Goal: Task Accomplishment & Management: Complete application form

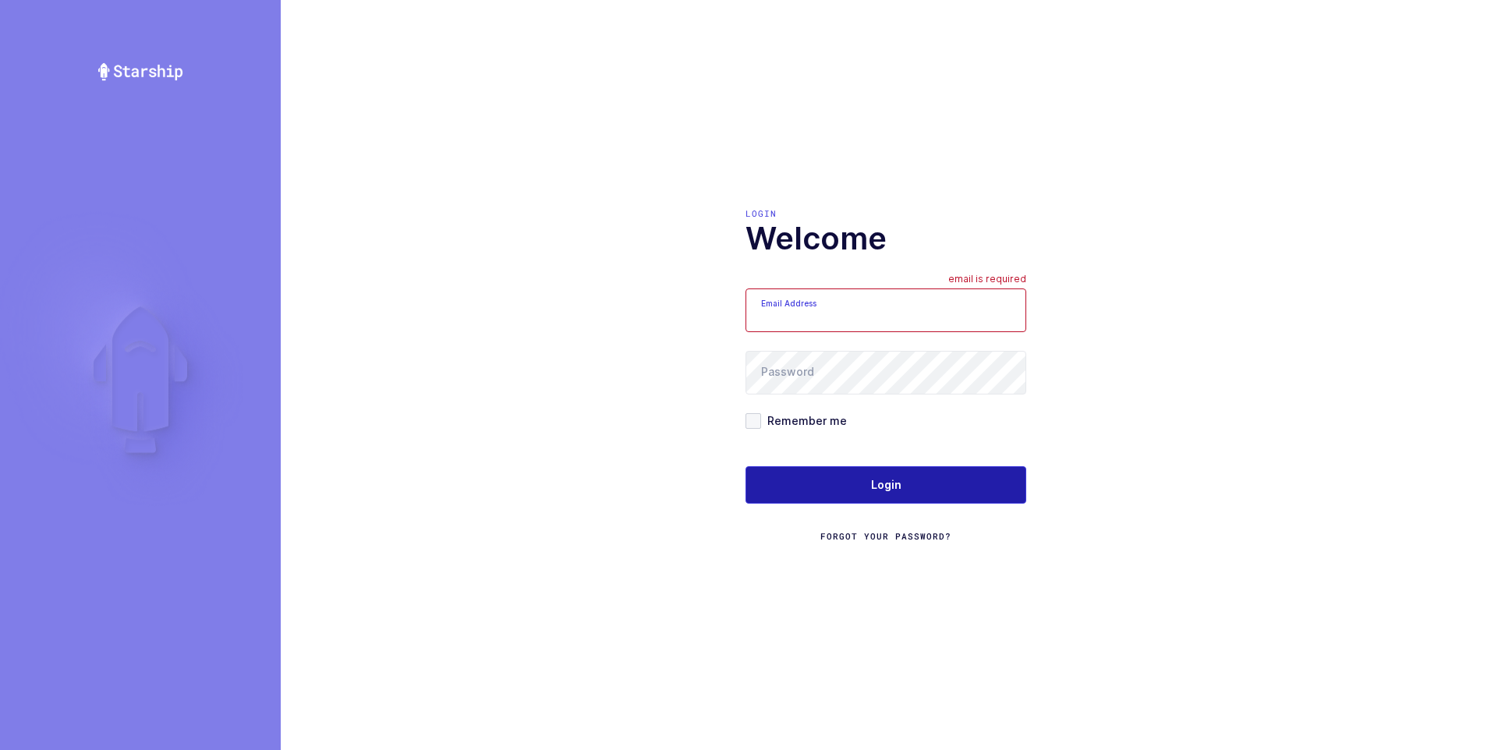
type input "[PERSON_NAME][EMAIL_ADDRESS][DOMAIN_NAME]"
click at [876, 484] on span "Login" at bounding box center [886, 485] width 30 height 16
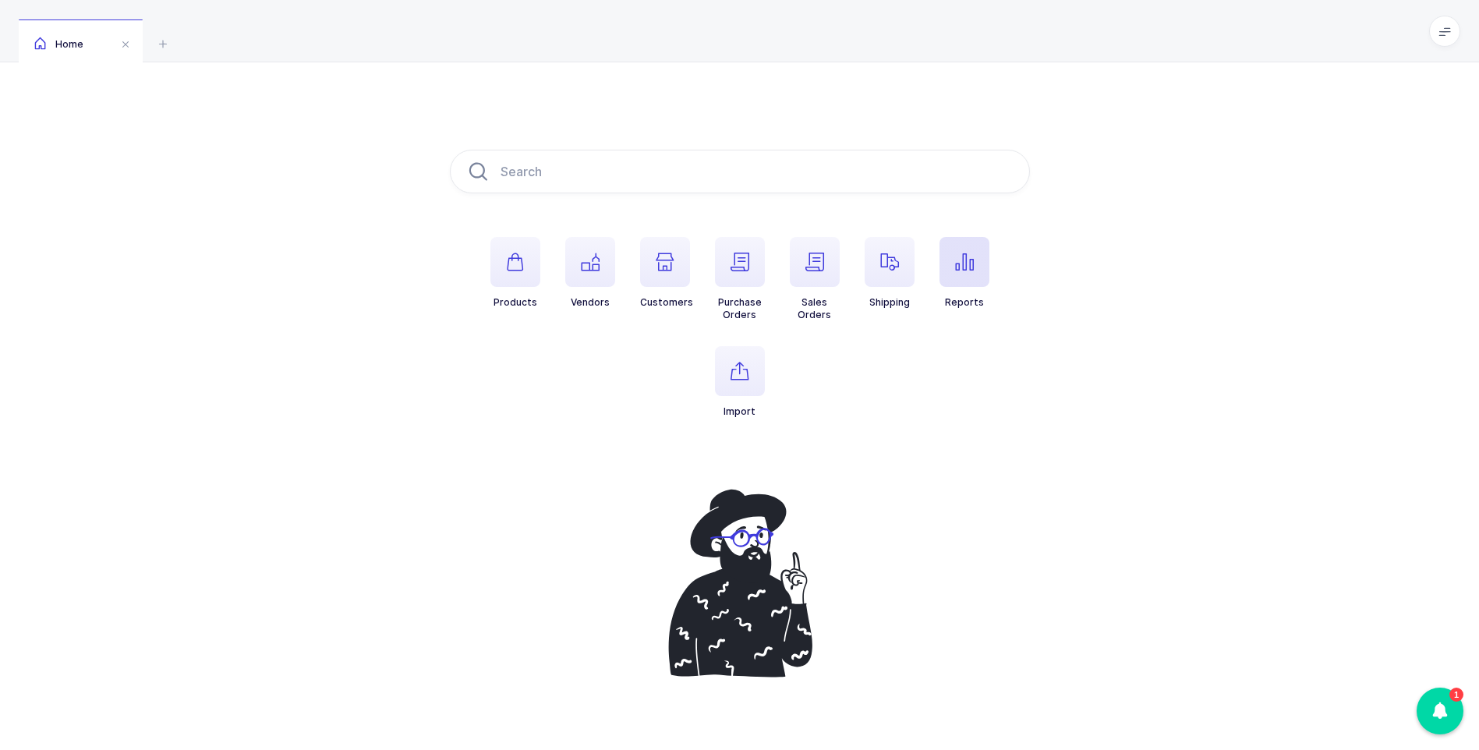
click at [955, 266] on icon "button" at bounding box center [964, 262] width 19 height 19
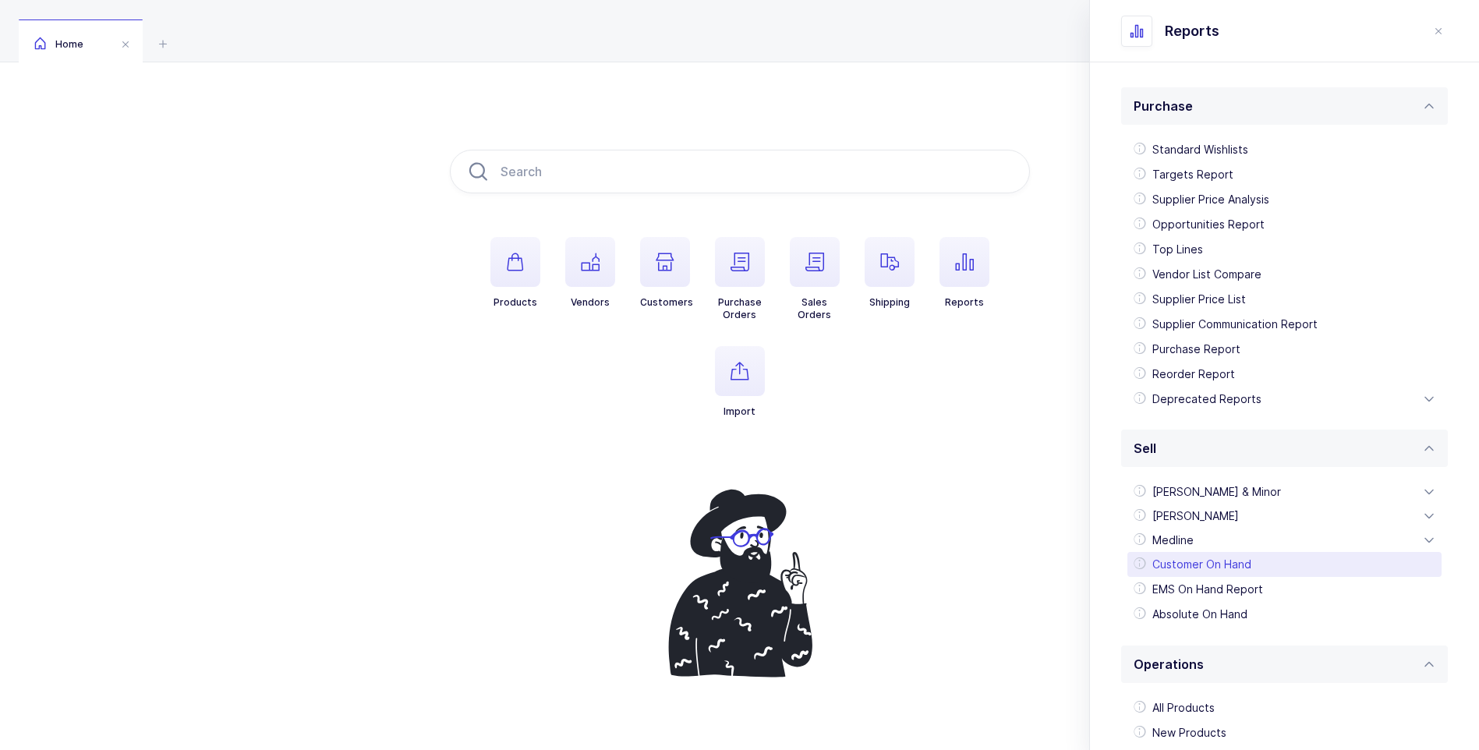
click at [1171, 564] on div "Customer On Hand" at bounding box center [1284, 564] width 314 height 25
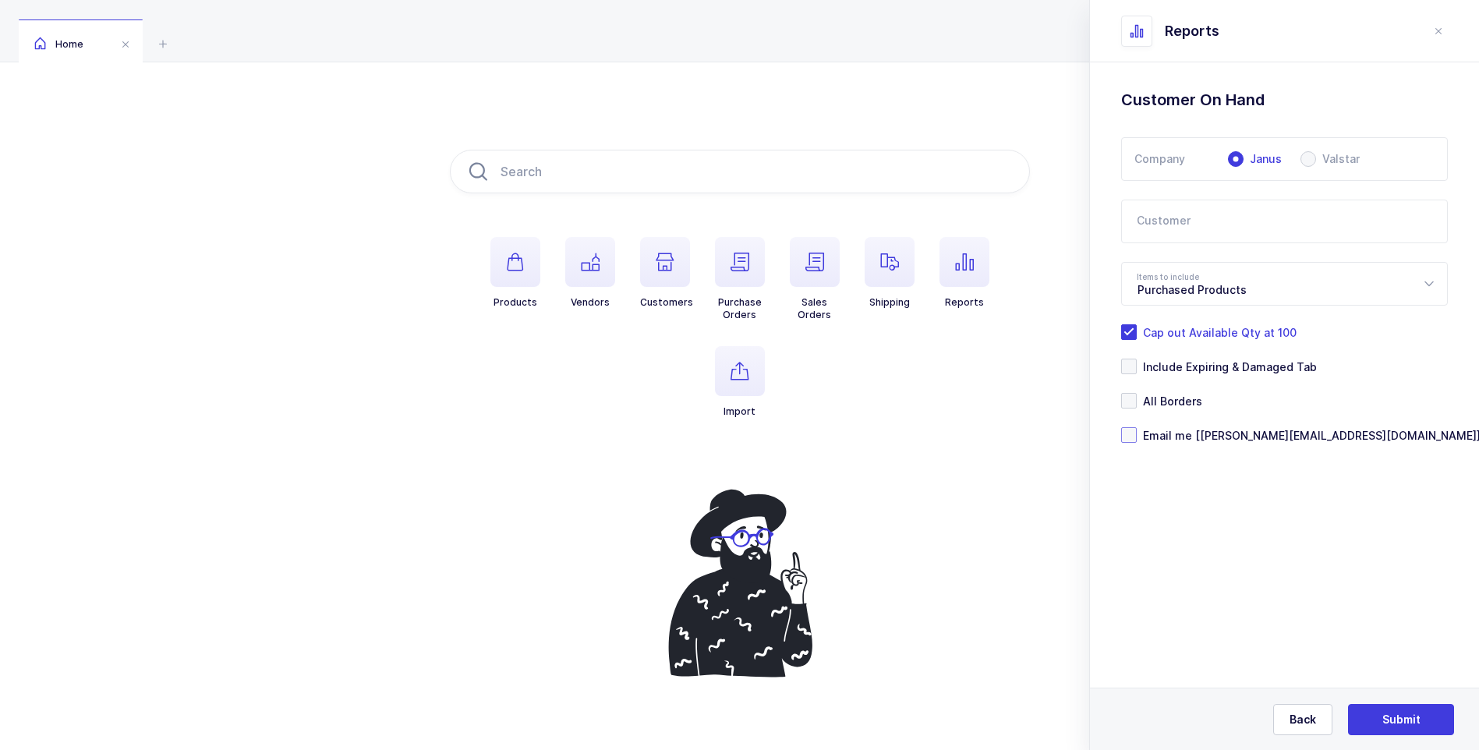
click at [1134, 433] on span at bounding box center [1129, 435] width 16 height 16
click at [1137, 427] on input "Email me [ezra@janustrade.com]" at bounding box center [1137, 427] width 0 height 0
click at [1430, 285] on icon at bounding box center [1428, 284] width 19 height 44
click at [1431, 283] on icon at bounding box center [1428, 284] width 19 height 44
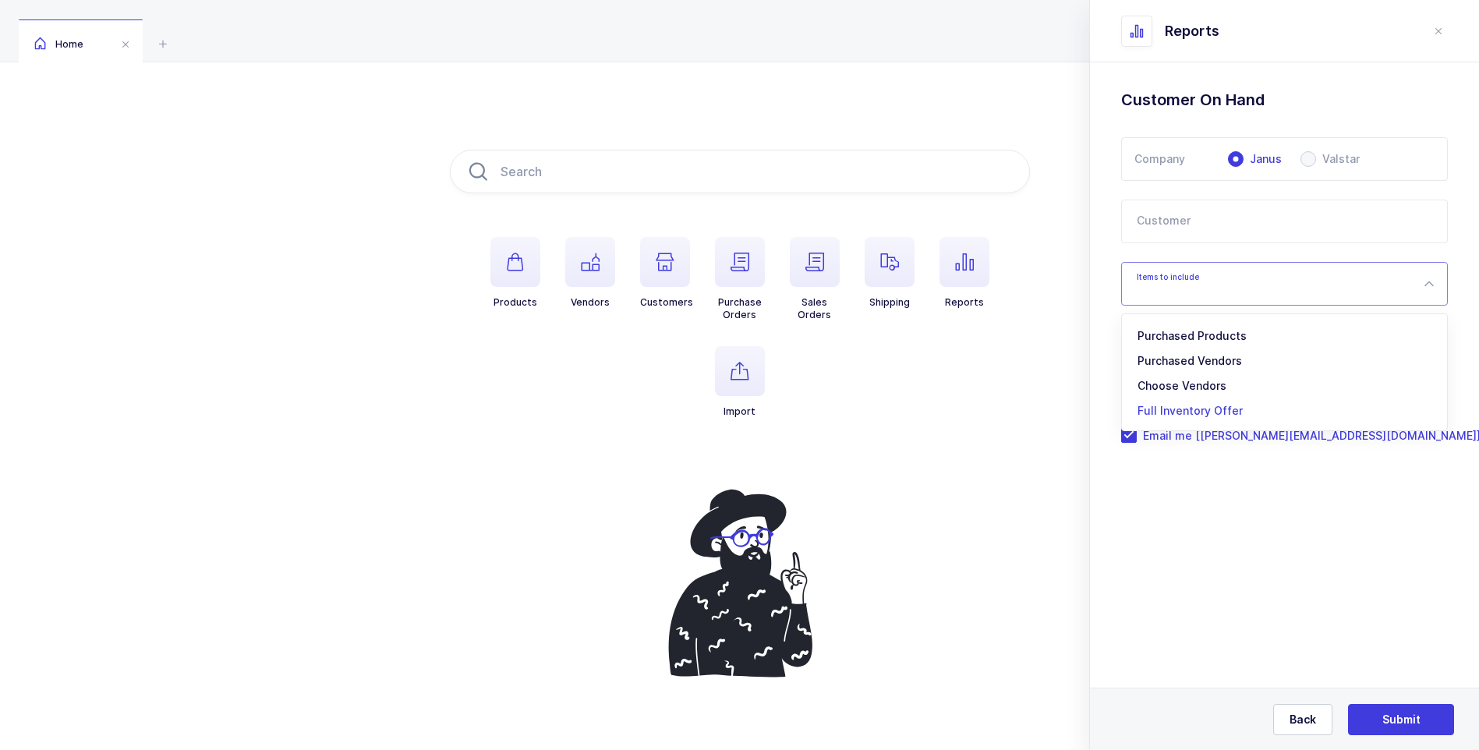
click at [1189, 403] on li "Full Inventory Offer" at bounding box center [1290, 410] width 324 height 25
type input "Full Inventory Offer"
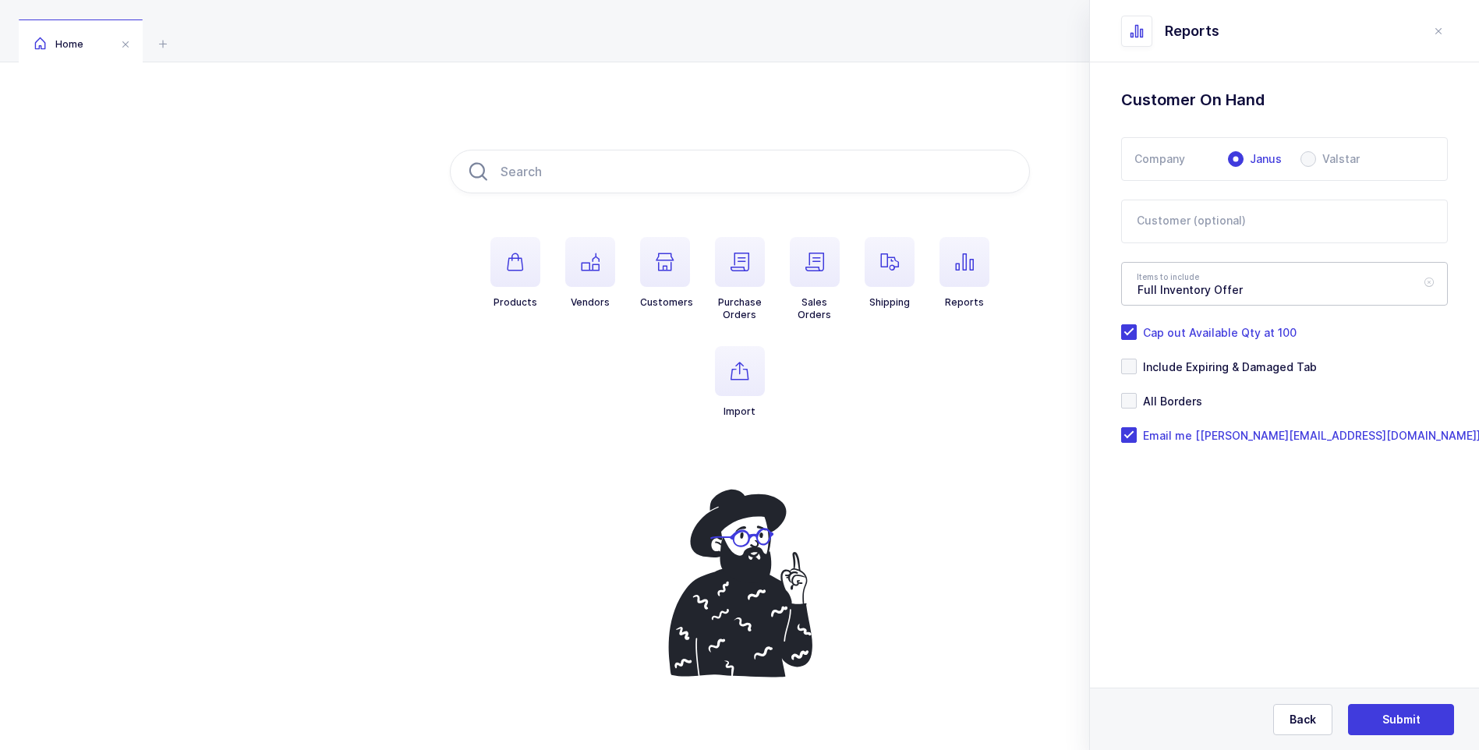
click at [1425, 288] on icon at bounding box center [1428, 284] width 19 height 44
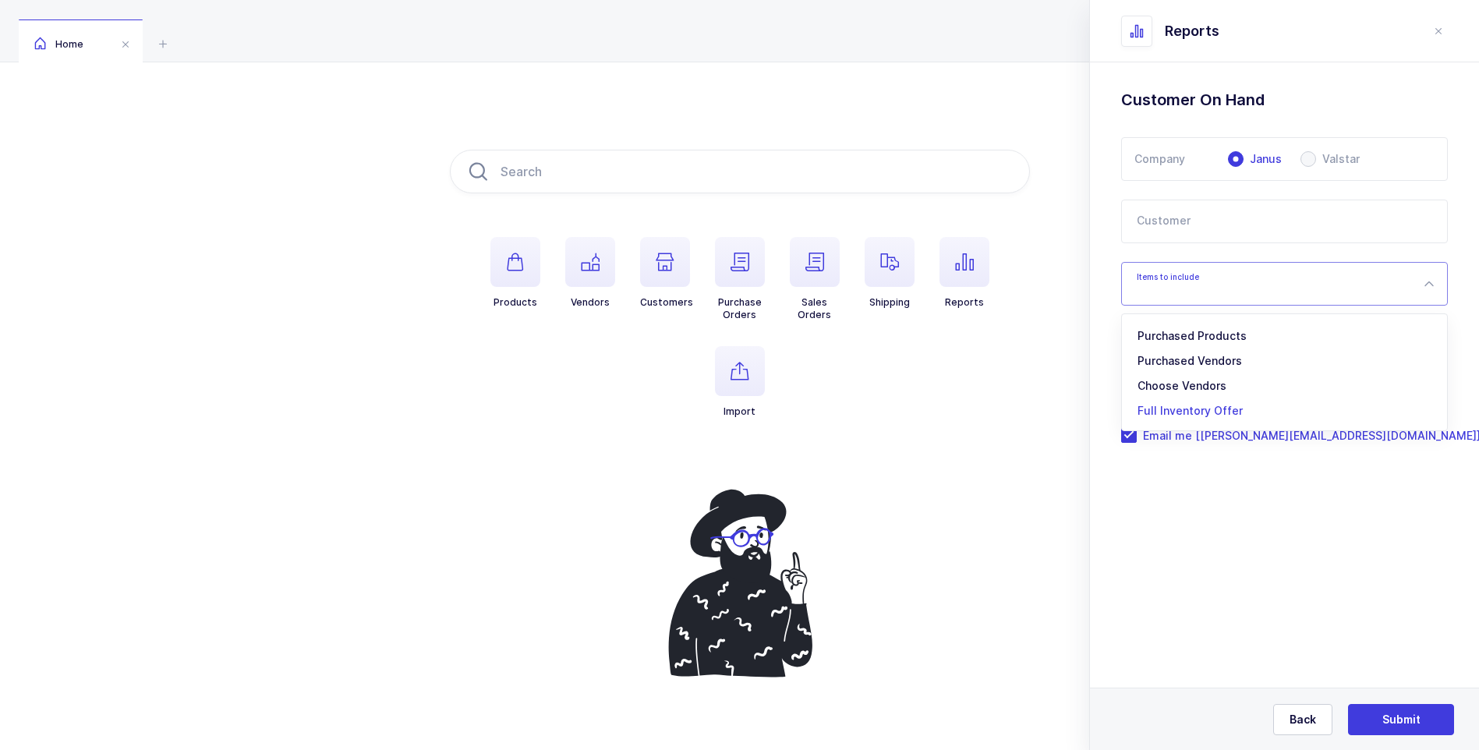
click at [1173, 409] on span "Full Inventory Offer" at bounding box center [1189, 410] width 105 height 13
type input "Full Inventory Offer"
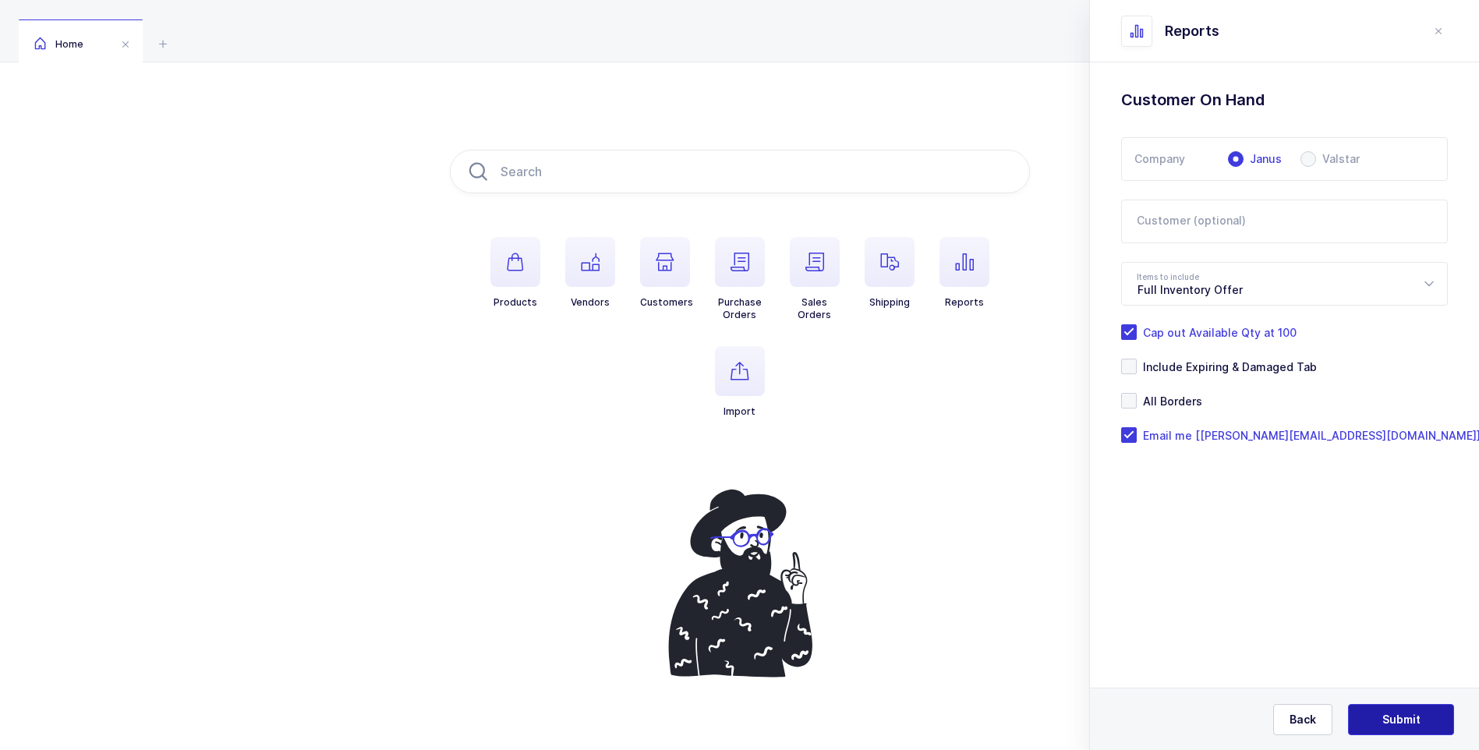
click at [1395, 723] on span "Submit" at bounding box center [1401, 720] width 38 height 16
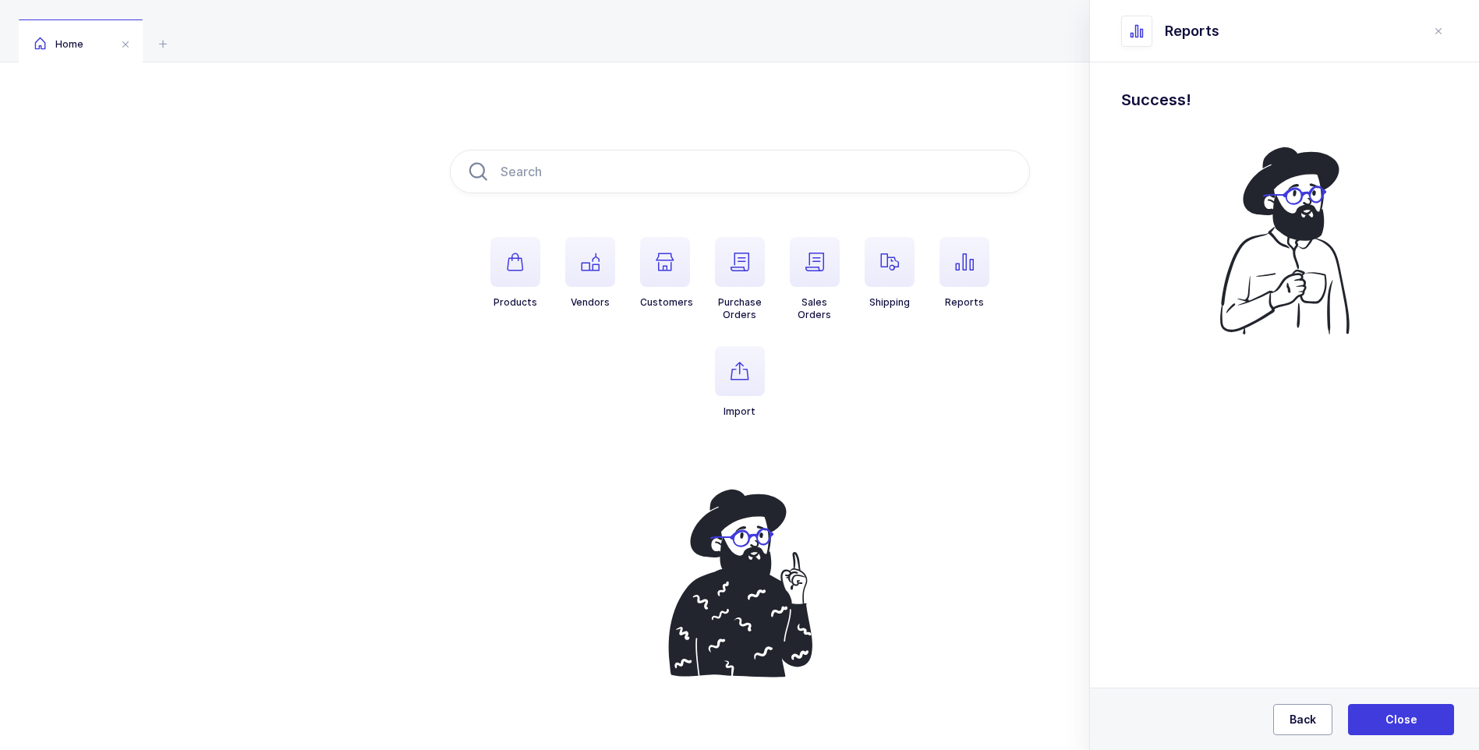
click at [1285, 720] on button "Back" at bounding box center [1302, 719] width 59 height 31
